Goal: Find specific page/section: Find specific page/section

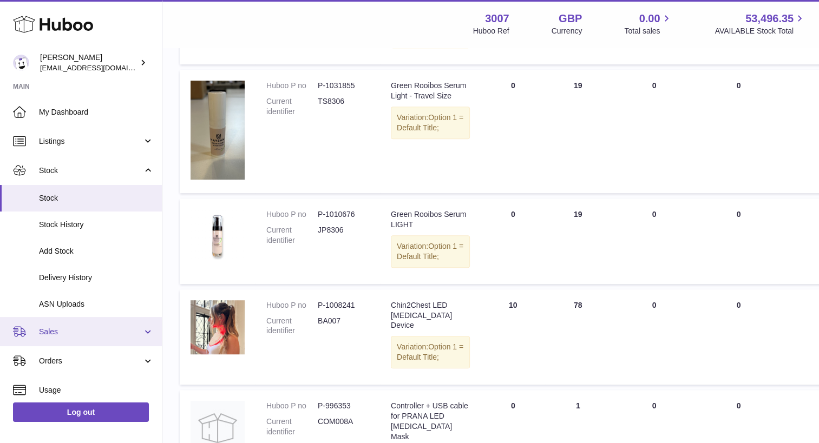
click at [75, 334] on span "Sales" at bounding box center [90, 332] width 103 height 10
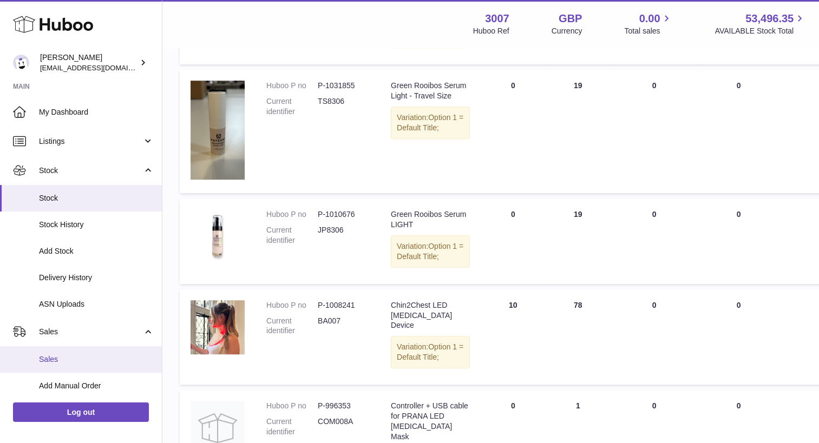
click at [63, 360] on span "Sales" at bounding box center [96, 359] width 115 height 10
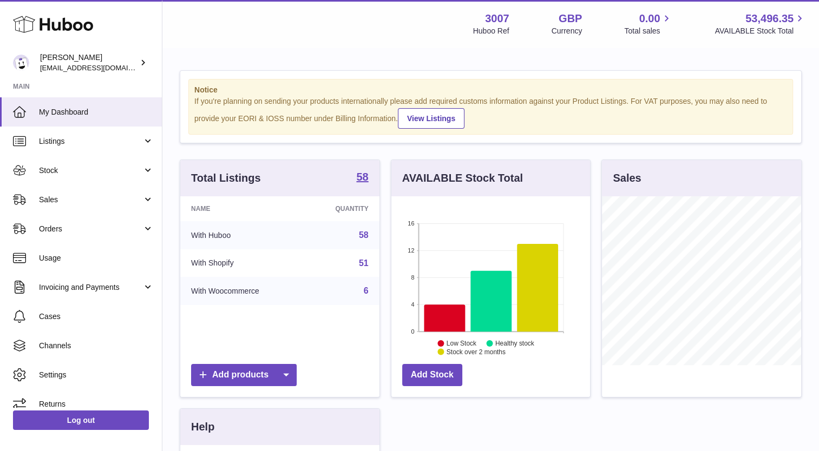
scroll to position [169, 199]
click at [76, 212] on link "Sales" at bounding box center [81, 199] width 162 height 29
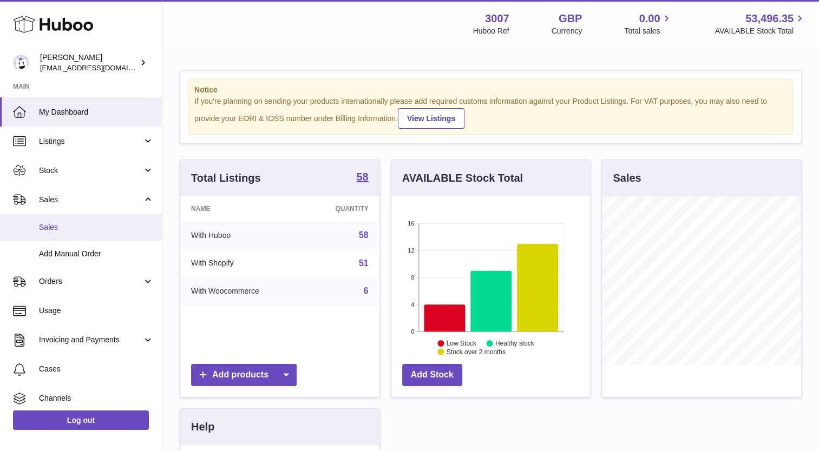
click at [70, 233] on link "Sales" at bounding box center [81, 227] width 162 height 27
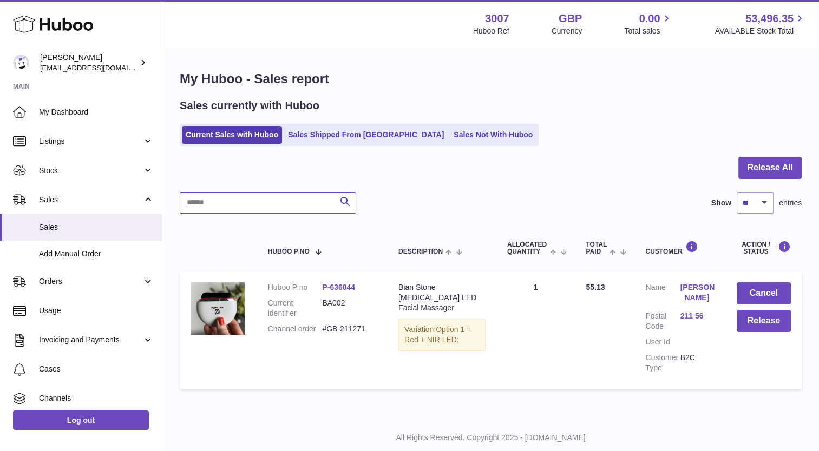
click at [224, 204] on input "text" at bounding box center [268, 203] width 176 height 22
click at [77, 163] on link "Stock" at bounding box center [81, 170] width 162 height 29
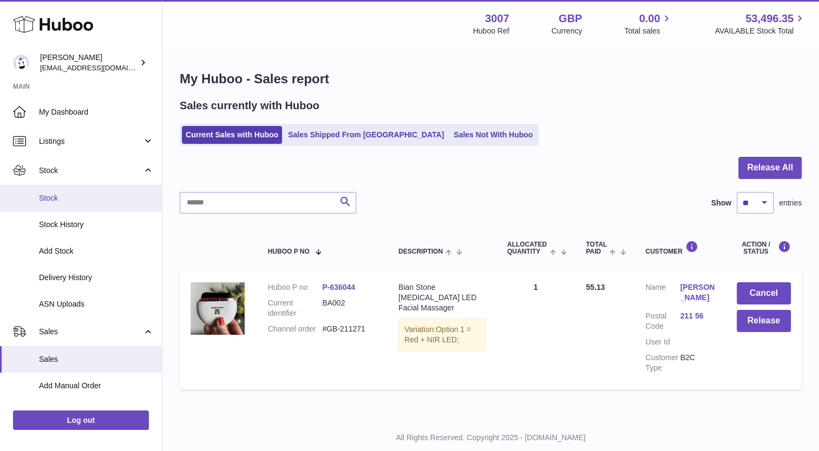
click at [71, 194] on span "Stock" at bounding box center [96, 198] width 115 height 10
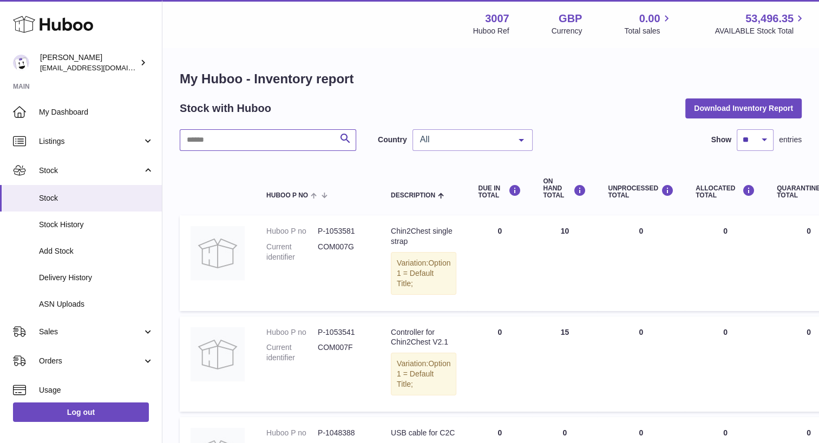
click at [208, 141] on input "text" at bounding box center [268, 140] width 176 height 22
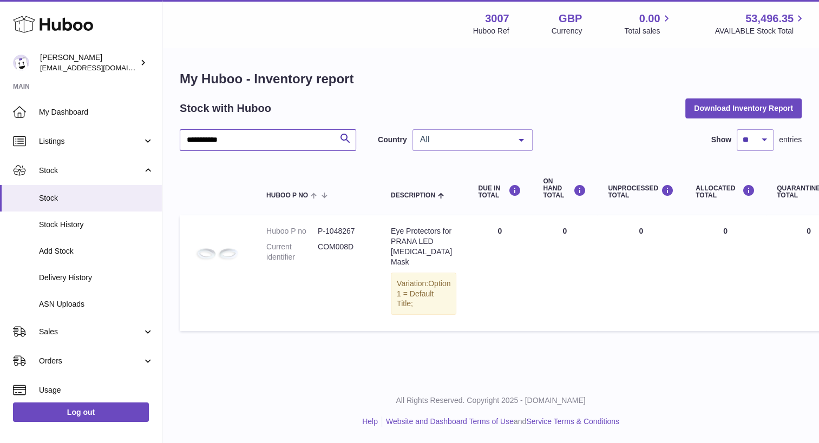
type input "**********"
